Goal: Transaction & Acquisition: Subscribe to service/newsletter

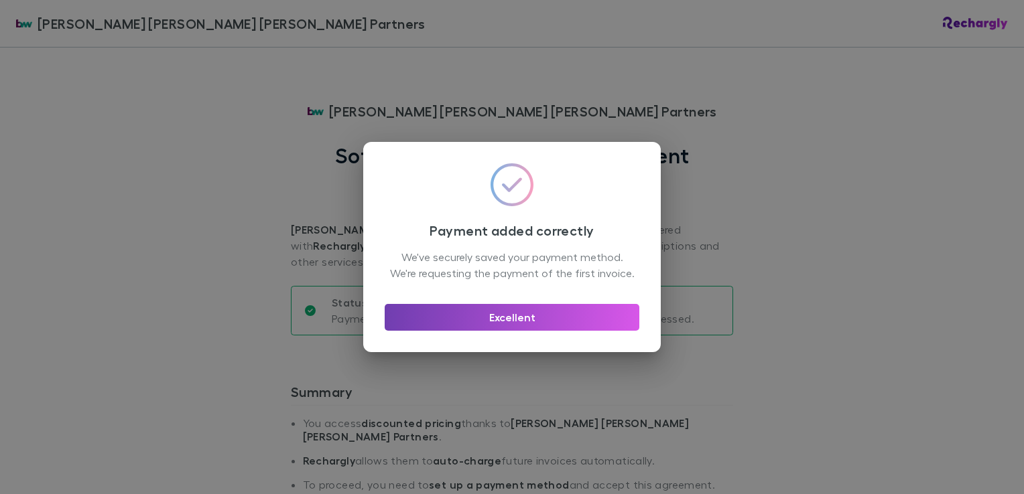
click at [509, 328] on button "Excellent" at bounding box center [512, 317] width 255 height 27
